Goal: Transaction & Acquisition: Purchase product/service

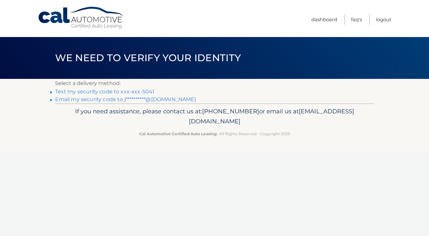
click at [146, 93] on link "Text my security code to xxx-xxx-5041" at bounding box center [105, 92] width 100 height 6
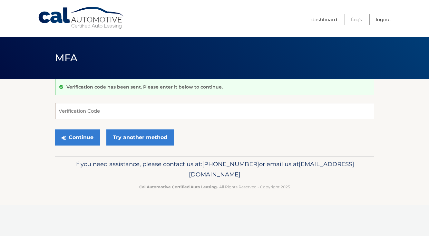
click at [105, 109] on input "Verification Code" at bounding box center [214, 111] width 319 height 16
type input "871429"
click at [87, 135] on button "Continue" at bounding box center [77, 138] width 45 height 16
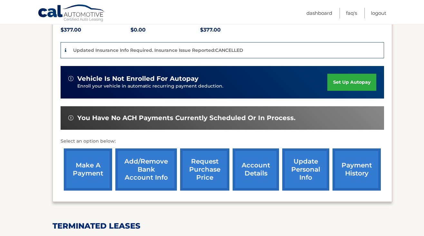
scroll to position [157, 0]
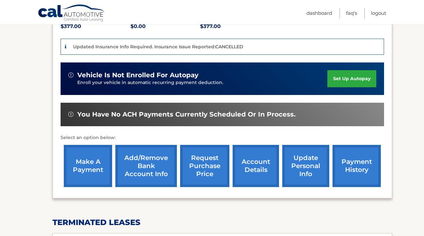
click at [93, 145] on link "make a payment" at bounding box center [88, 166] width 48 height 42
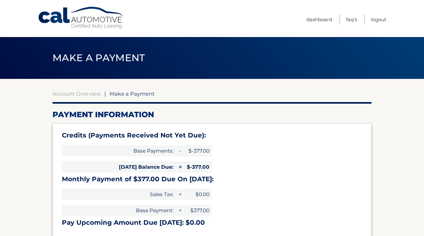
select select "ZDcyNDgzOGItOGE2ZC00OTVhLTllYjItZDBjNTFhNGJlNWYw"
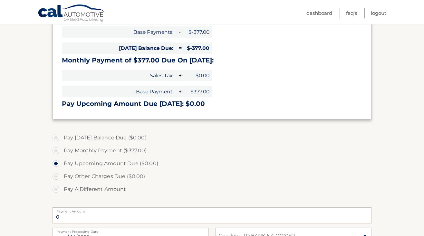
scroll to position [116, 0]
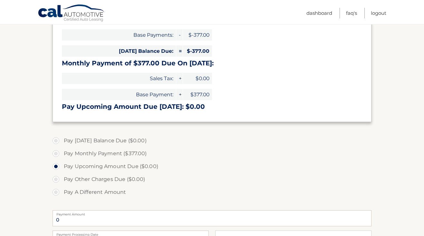
click at [58, 153] on label "Pay Monthly Payment ($377.00)" at bounding box center [212, 153] width 319 height 13
click at [58, 153] on input "Pay Monthly Payment ($377.00)" at bounding box center [58, 152] width 6 height 10
radio input "true"
type input "377.00"
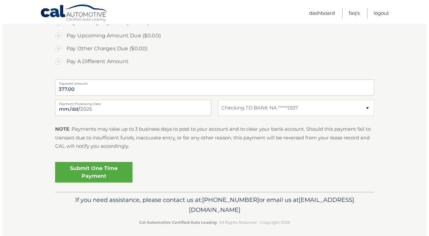
scroll to position [248, 0]
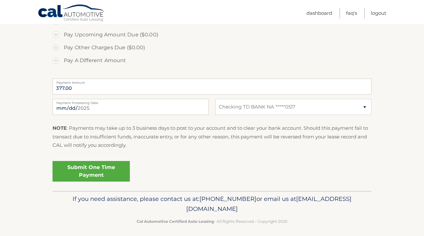
click at [97, 168] on link "Submit One Time Payment" at bounding box center [91, 171] width 77 height 21
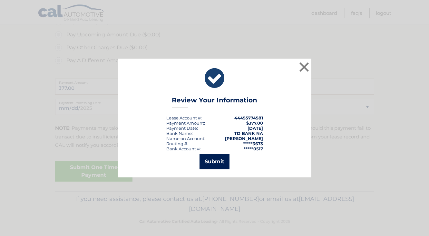
click at [221, 157] on button "Submit" at bounding box center [215, 161] width 30 height 15
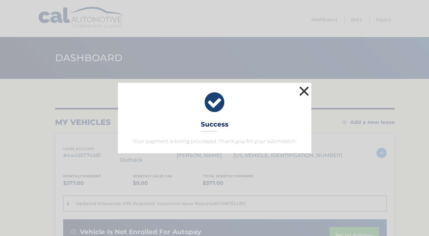
click at [303, 93] on button "×" at bounding box center [304, 91] width 13 height 13
